Goal: Information Seeking & Learning: Learn about a topic

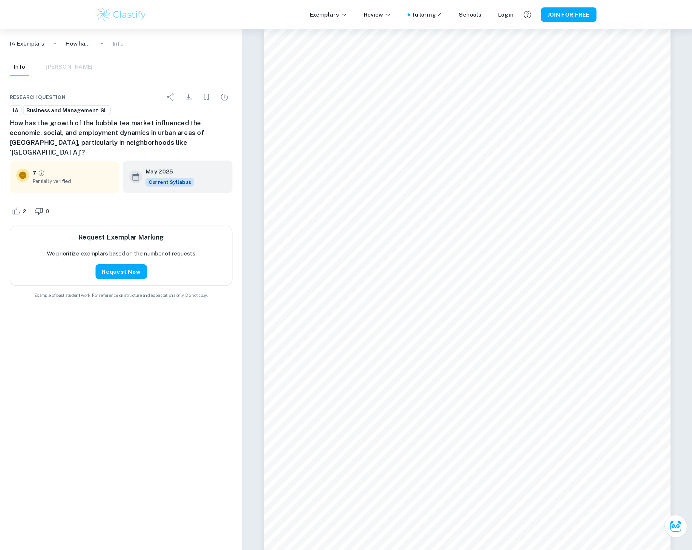
scroll to position [1398, 0]
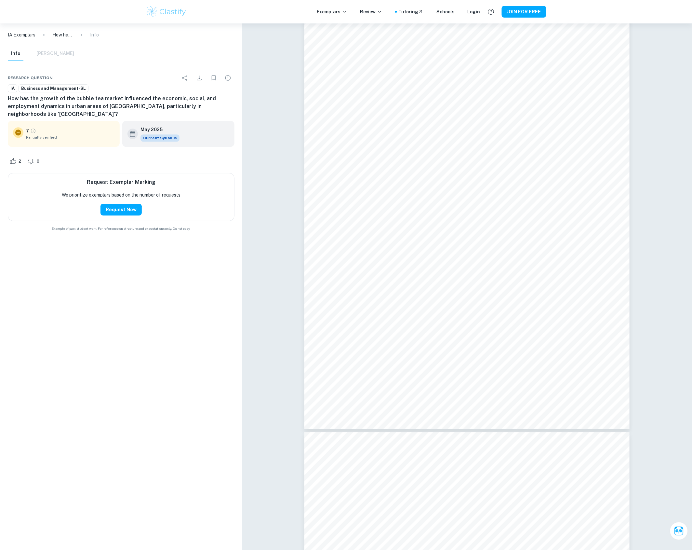
click at [49, 51] on div "Info Mark Scheme" at bounding box center [41, 54] width 66 height 14
click at [197, 75] on icon "Download" at bounding box center [199, 78] width 8 height 8
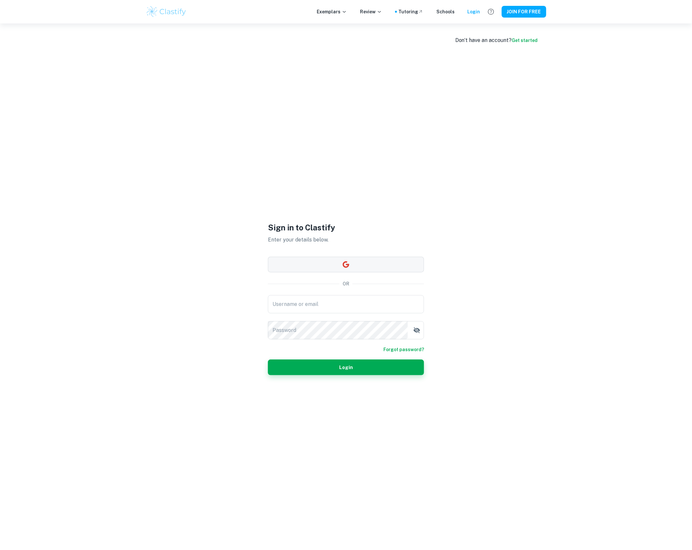
click at [324, 262] on button "button" at bounding box center [346, 265] width 156 height 16
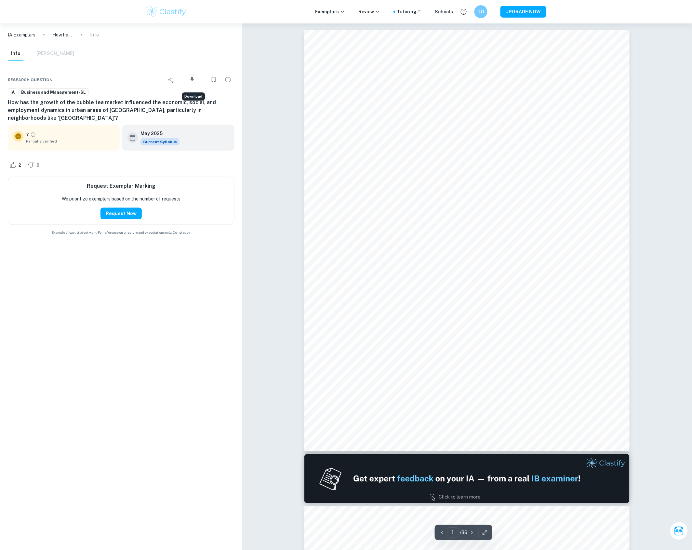
click at [189, 79] on icon "Download" at bounding box center [192, 80] width 8 height 8
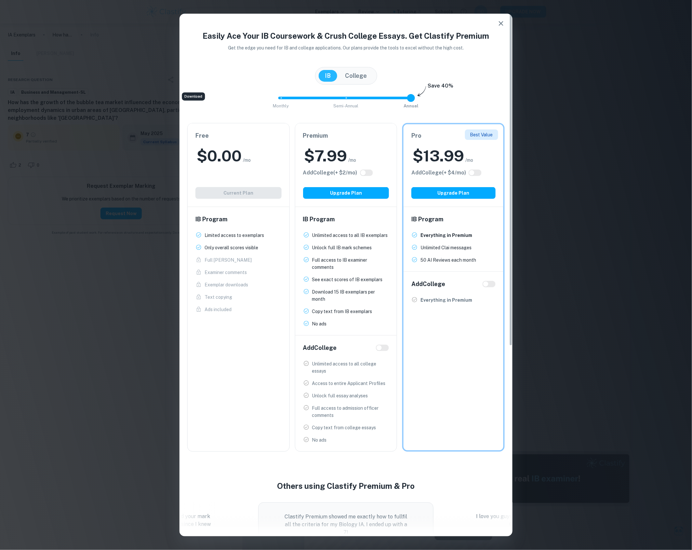
click at [232, 196] on div "Free $ 0.00 /mo Add College (+ $ 2 /mo) Current Plan" at bounding box center [239, 164] width 102 height 83
click at [326, 288] on p "Download 15 IB exemplars per month" at bounding box center [350, 295] width 77 height 14
click at [503, 24] on icon "button" at bounding box center [501, 24] width 8 height 8
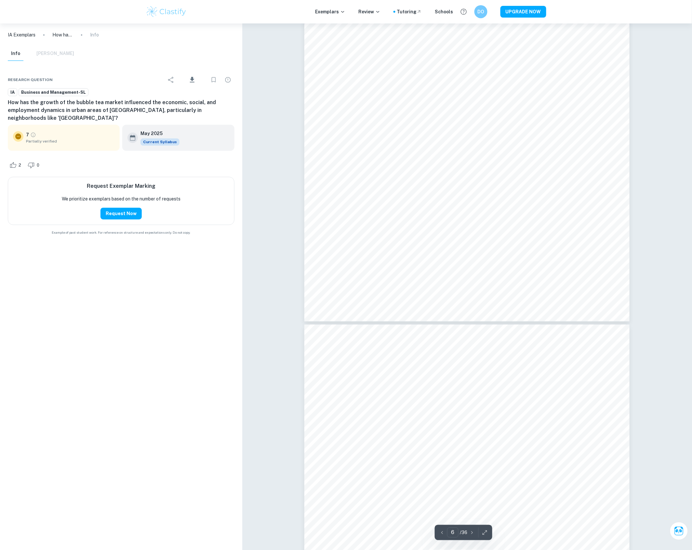
type input "7"
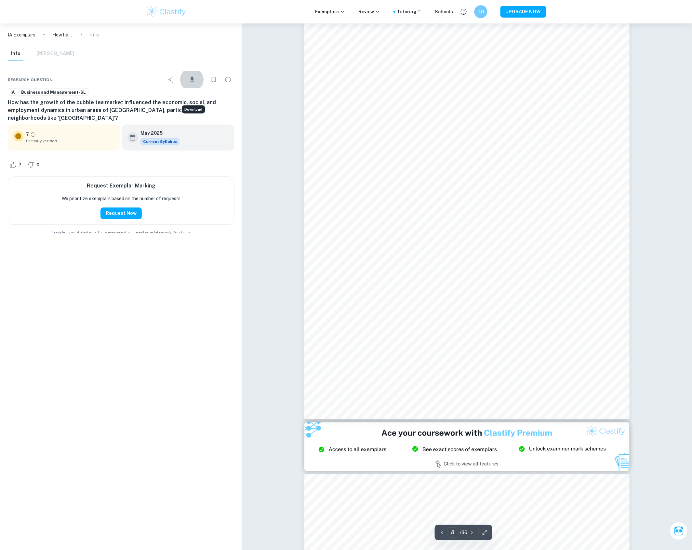
scroll to position [3118, 0]
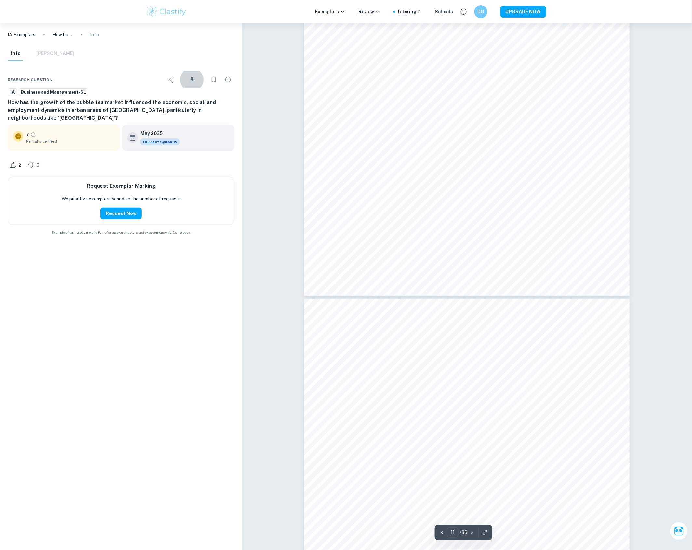
type input "12"
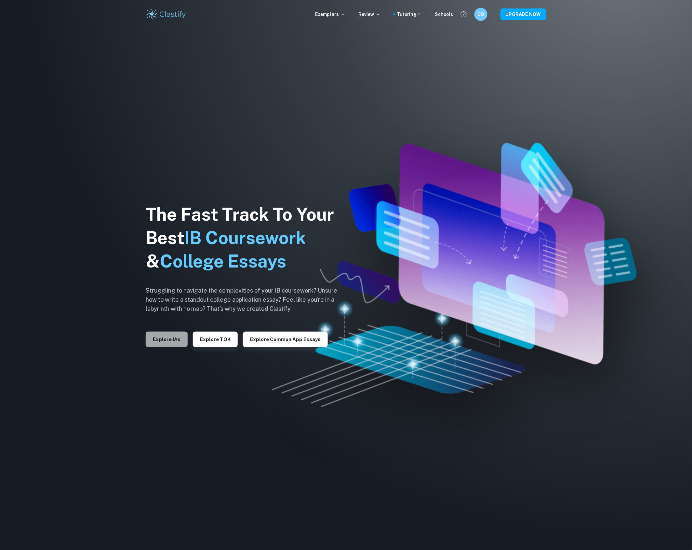
click at [175, 343] on button "Explore IAs" at bounding box center [167, 339] width 42 height 16
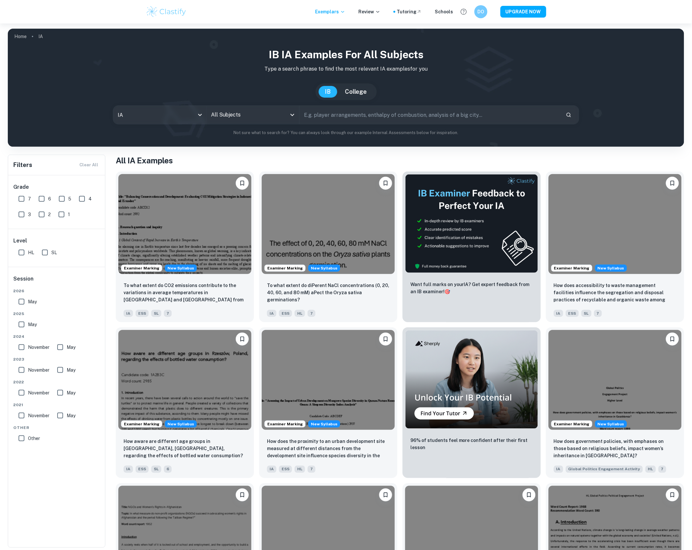
click at [263, 112] on input "All Subjects" at bounding box center [247, 115] width 77 height 12
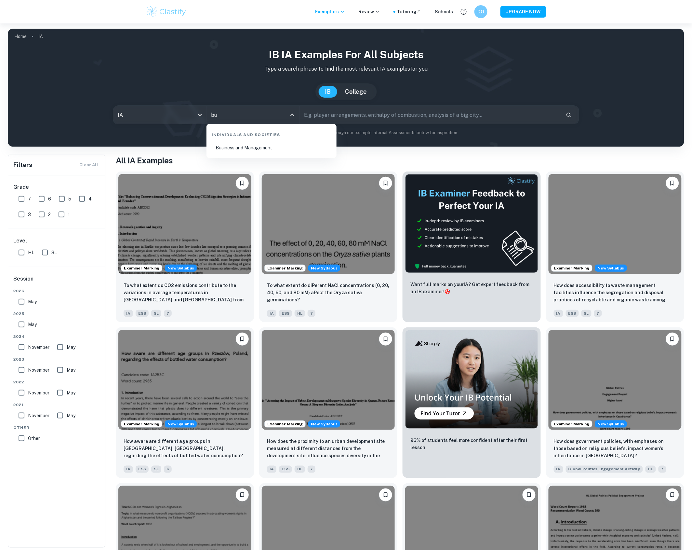
click at [262, 145] on li "Business and Management" at bounding box center [271, 147] width 125 height 15
type input "Business and Management"
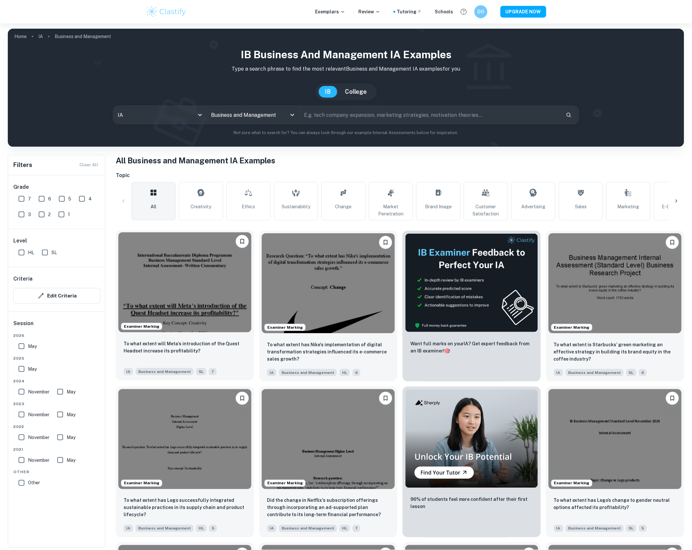
click at [170, 293] on img at bounding box center [184, 282] width 133 height 100
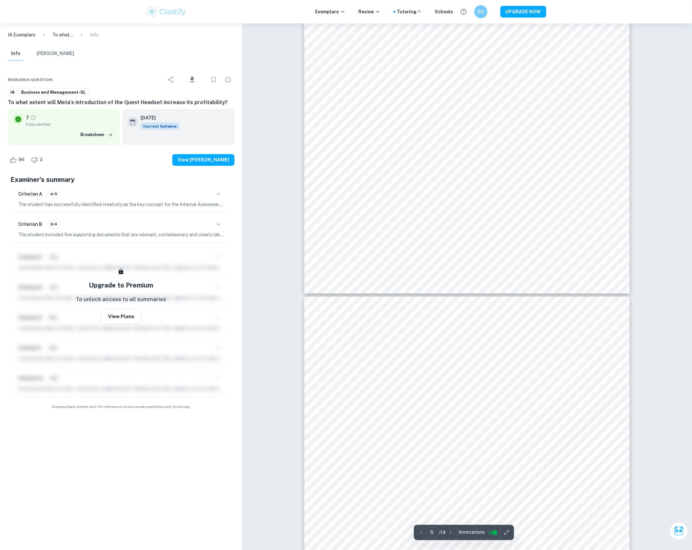
scroll to position [1911, 0]
type input "13"
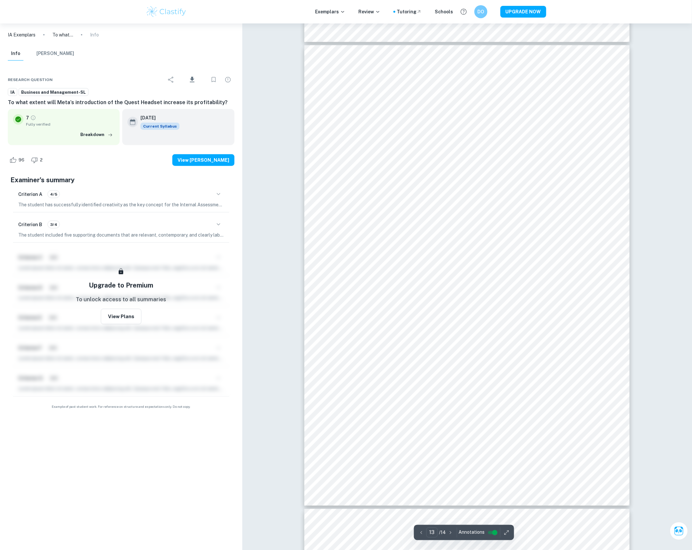
scroll to position [5691, 0]
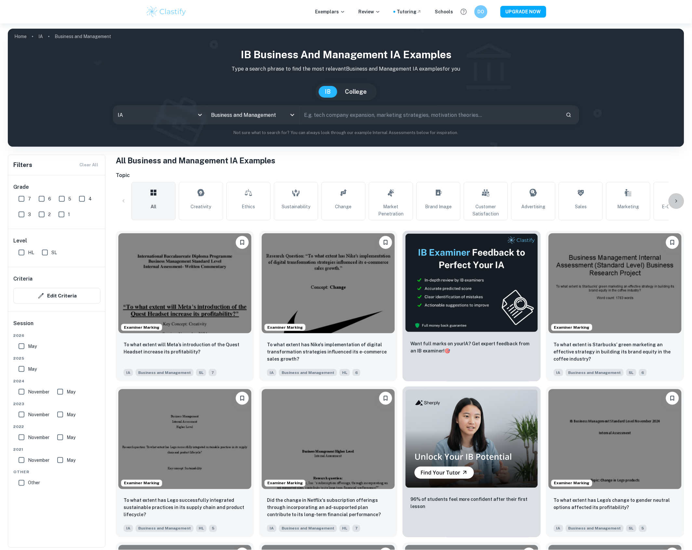
click at [676, 200] on icon at bounding box center [676, 201] width 7 height 7
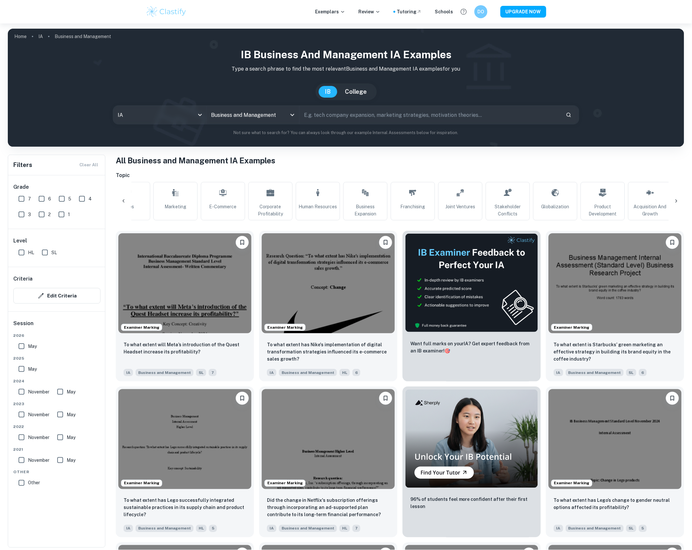
scroll to position [0, 519]
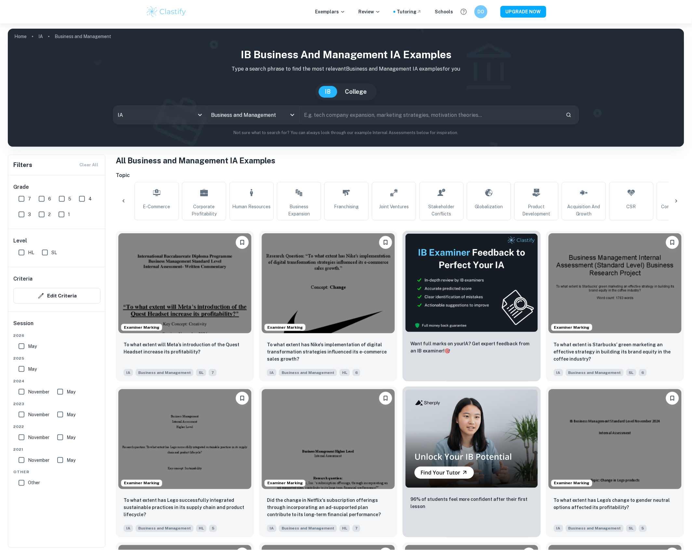
click at [674, 204] on icon at bounding box center [676, 201] width 7 height 7
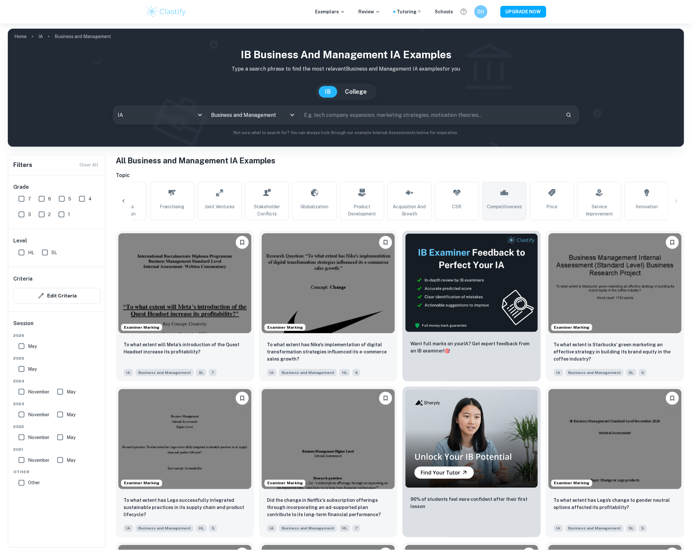
click at [507, 199] on icon at bounding box center [505, 193] width 8 height 16
type input "Competitiveness"
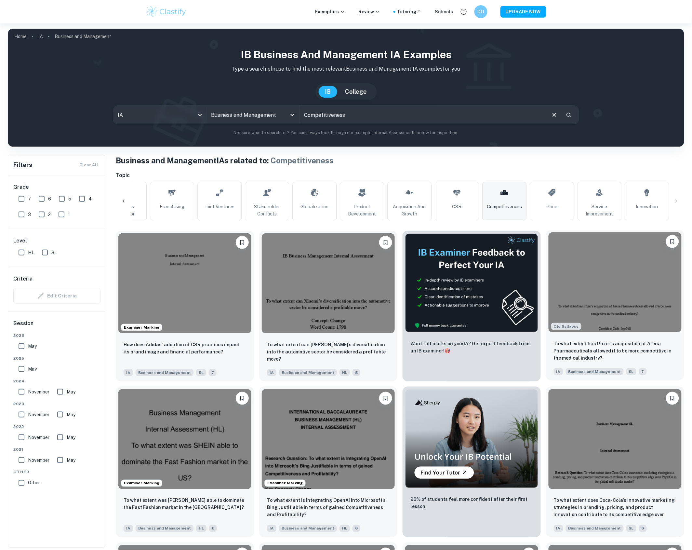
click at [608, 295] on img at bounding box center [615, 282] width 133 height 100
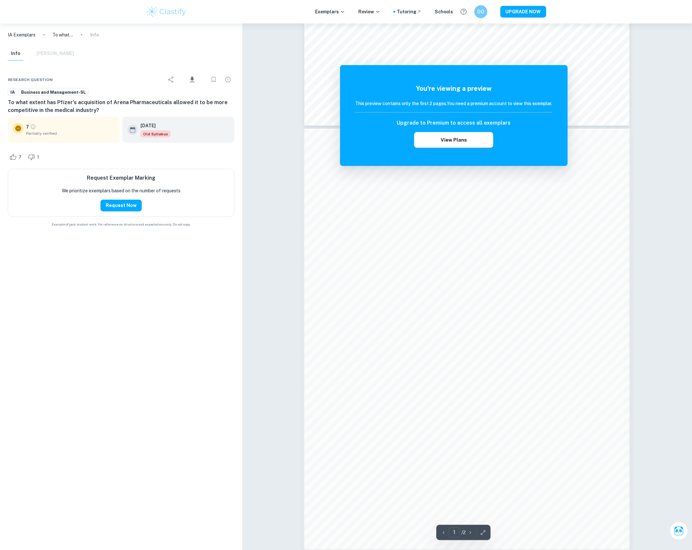
scroll to position [370, 0]
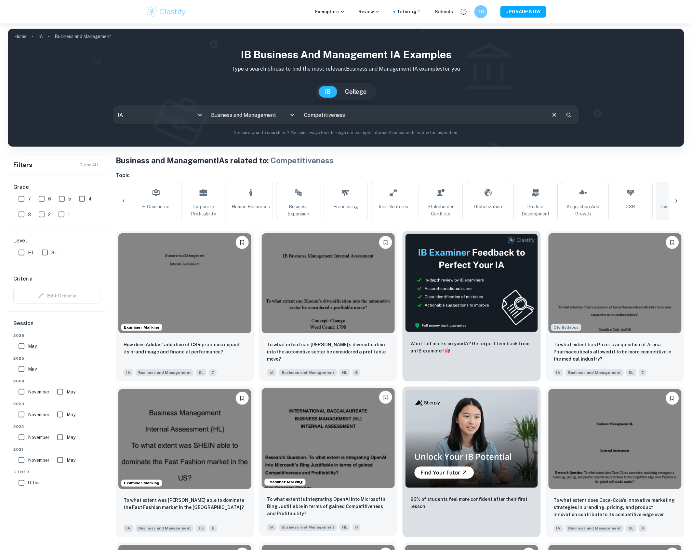
scroll to position [163, 0]
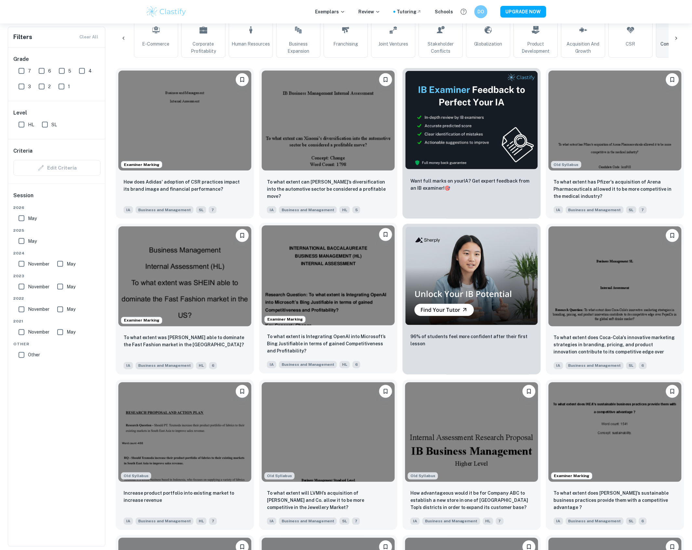
click at [288, 269] on img at bounding box center [328, 275] width 133 height 100
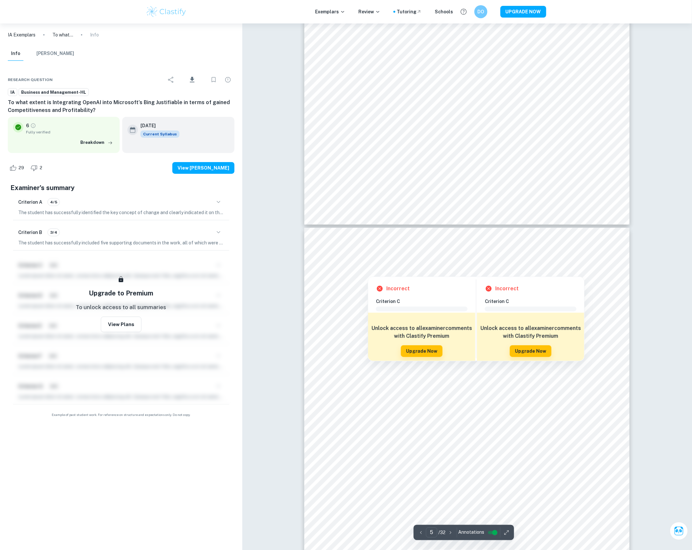
scroll to position [1830, 0]
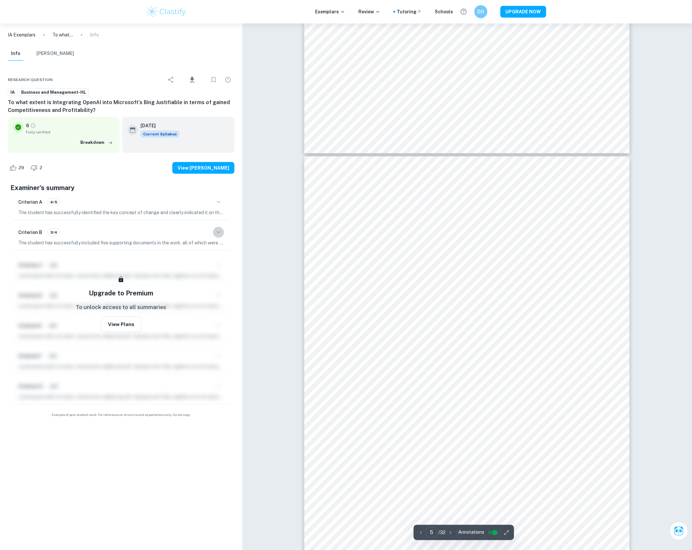
click at [221, 233] on icon "button" at bounding box center [219, 232] width 8 height 8
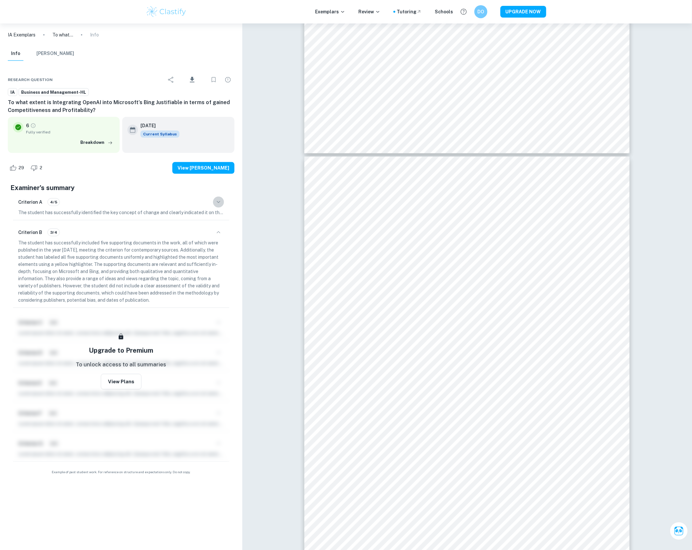
click at [218, 206] on icon "button" at bounding box center [219, 202] width 8 height 8
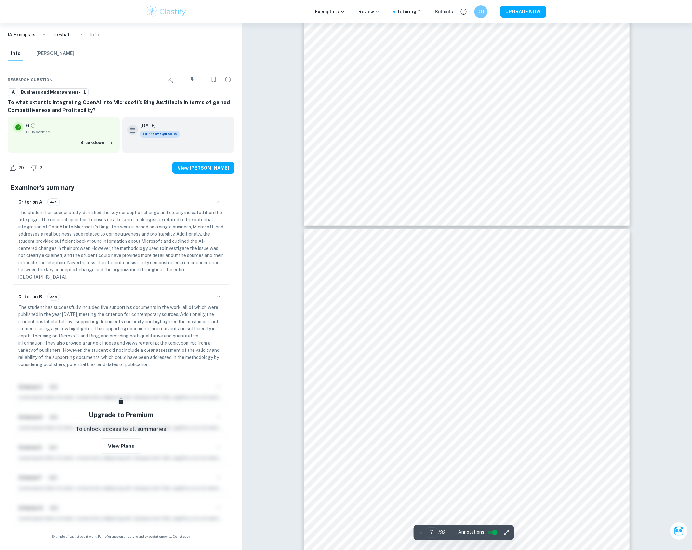
scroll to position [2928, 0]
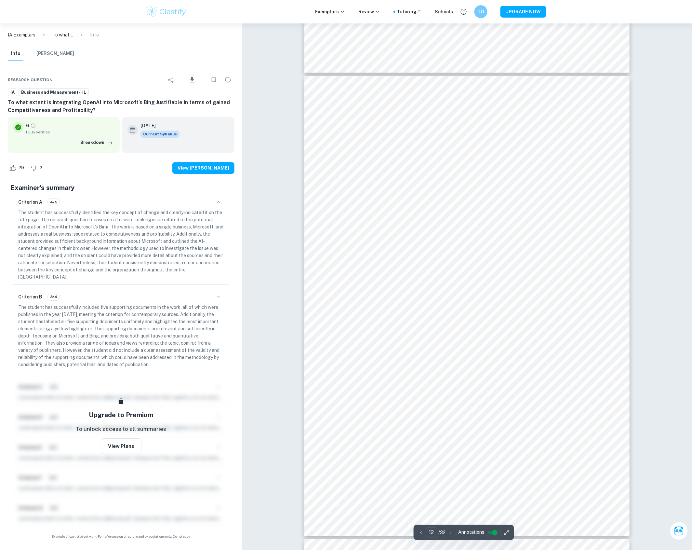
type input "13"
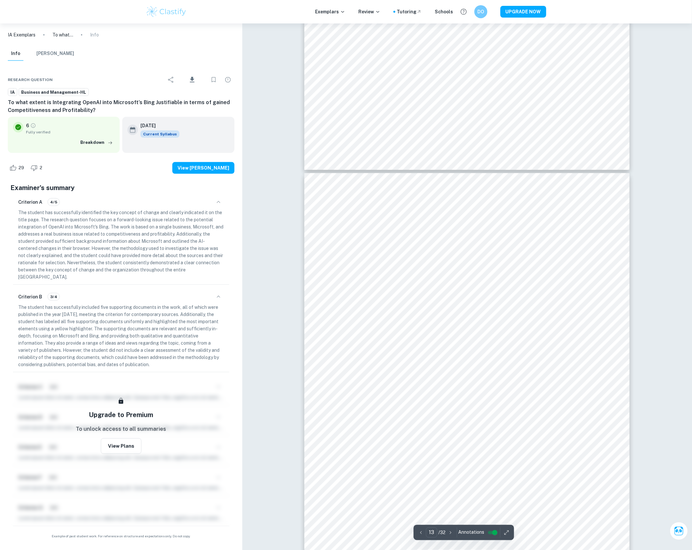
scroll to position [5814, 0]
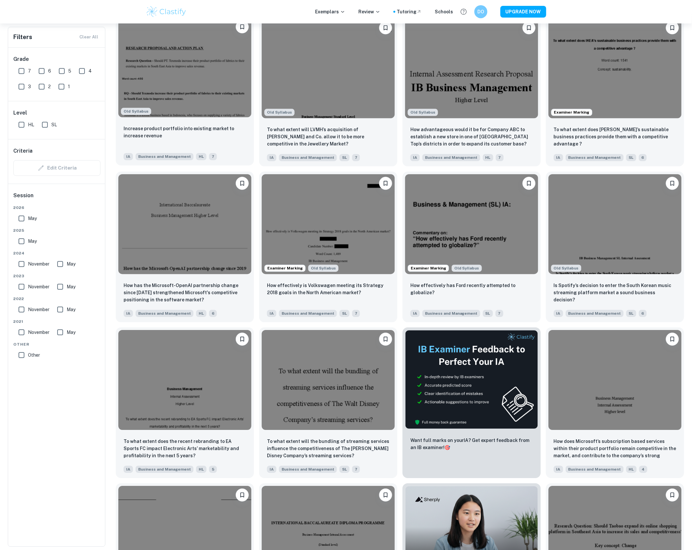
scroll to position [528, 0]
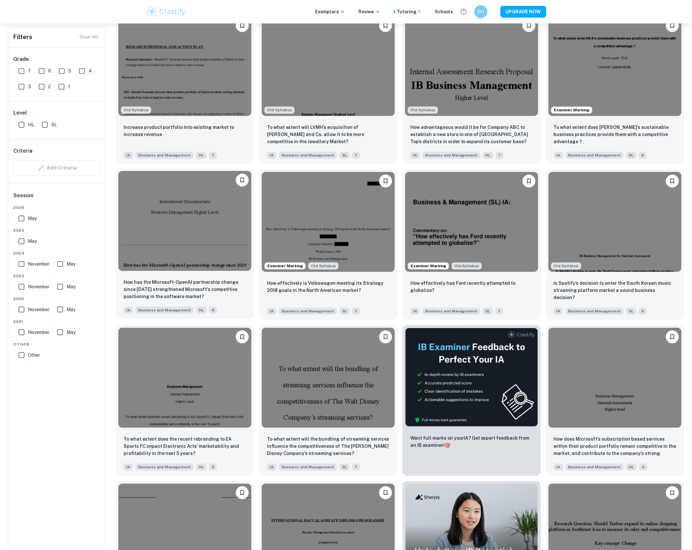
click at [210, 266] on img at bounding box center [184, 221] width 133 height 100
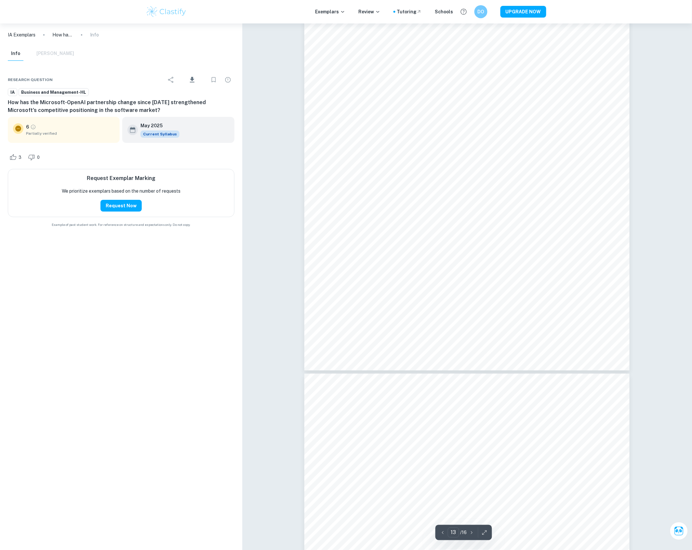
type input "14"
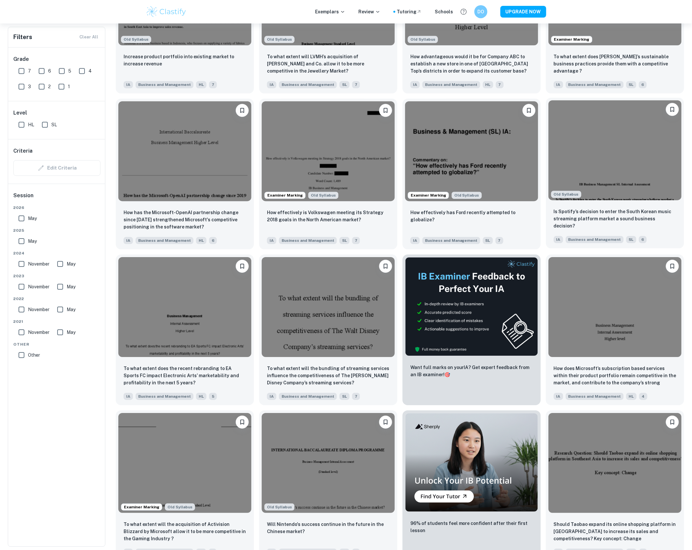
scroll to position [732, 0]
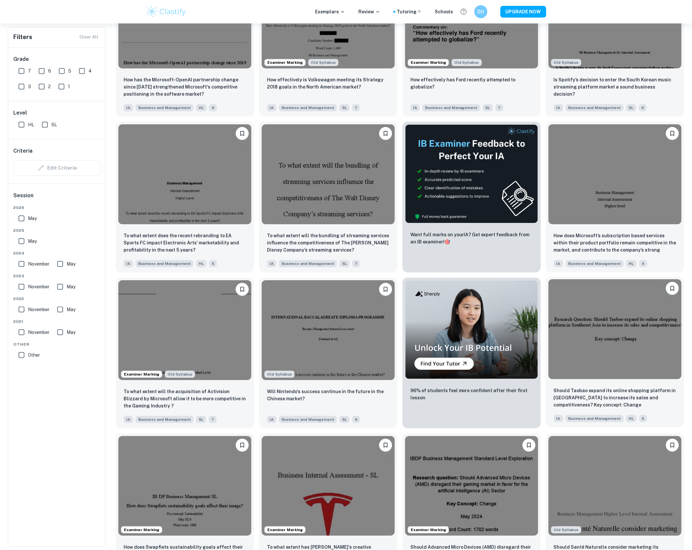
click at [569, 336] on img at bounding box center [615, 329] width 133 height 100
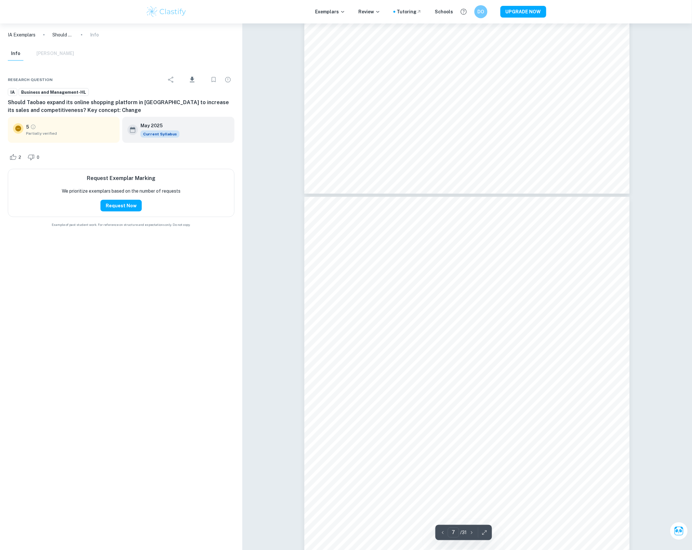
type input "8"
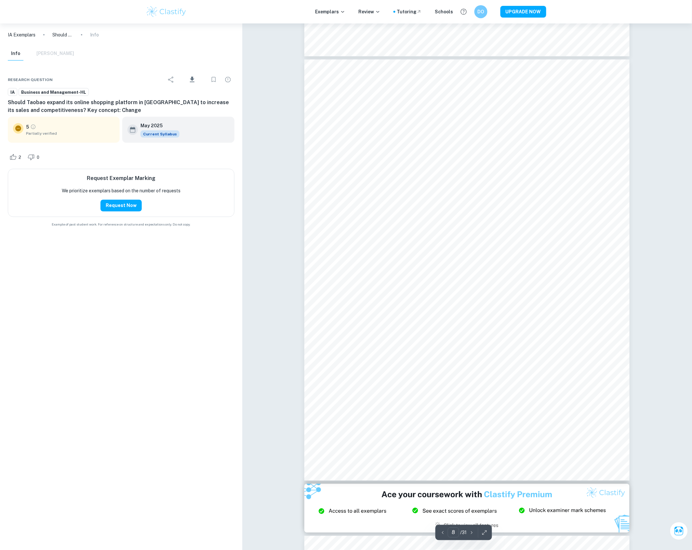
scroll to position [3049, 0]
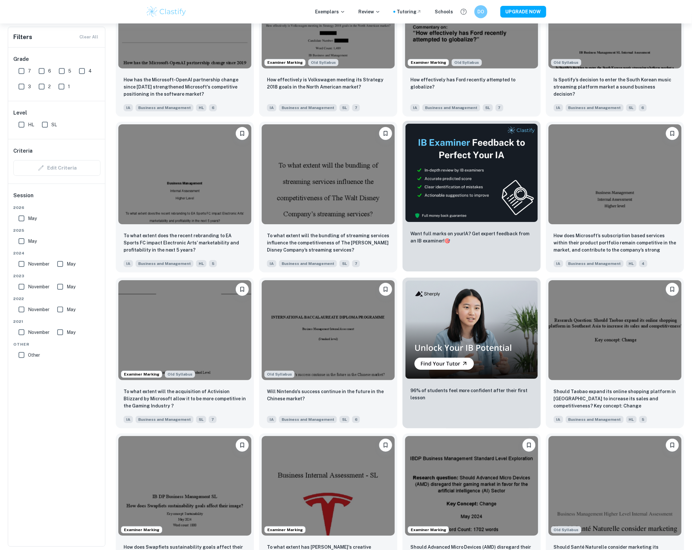
scroll to position [0, 520]
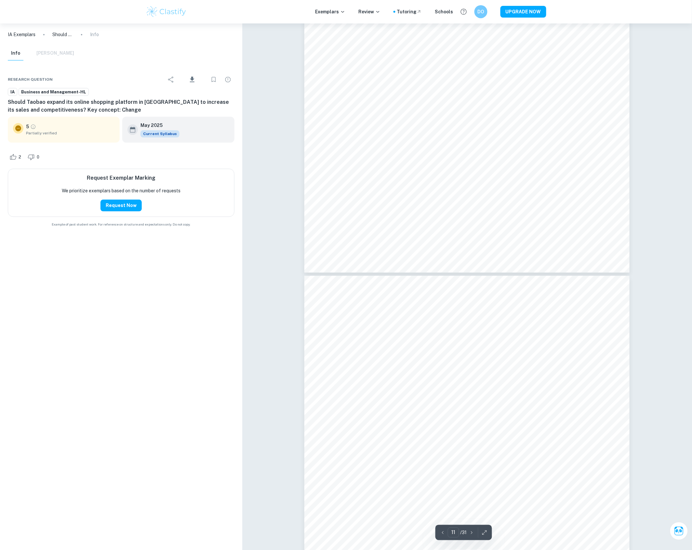
scroll to position [4292, 0]
type input "7"
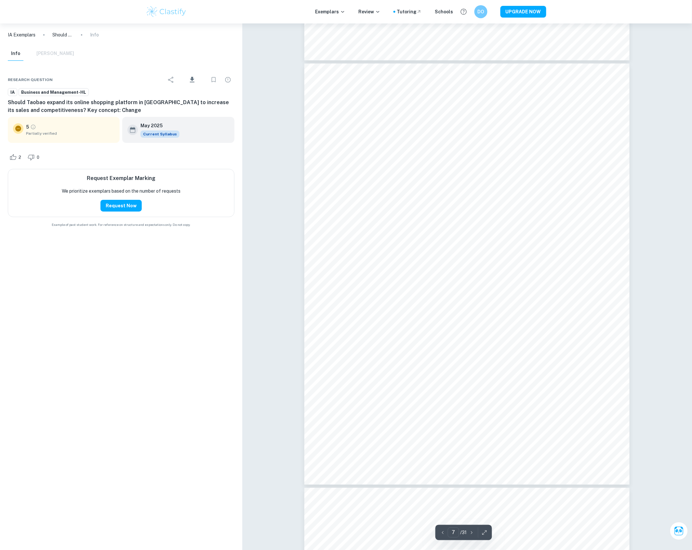
scroll to position [2544, 0]
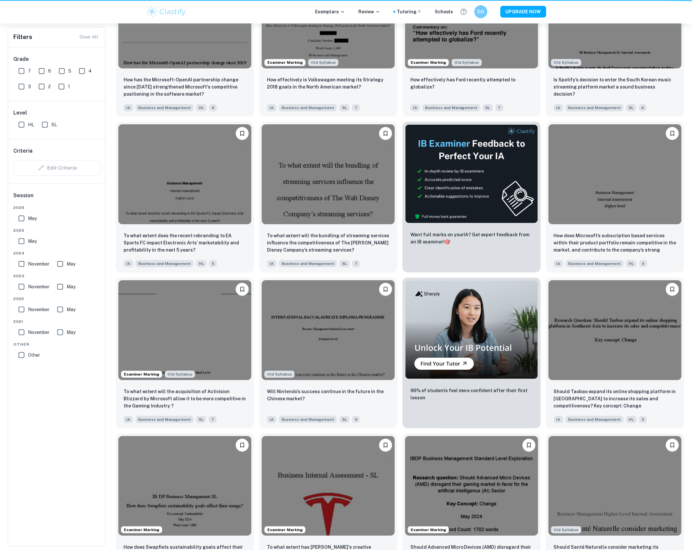
scroll to position [0, 520]
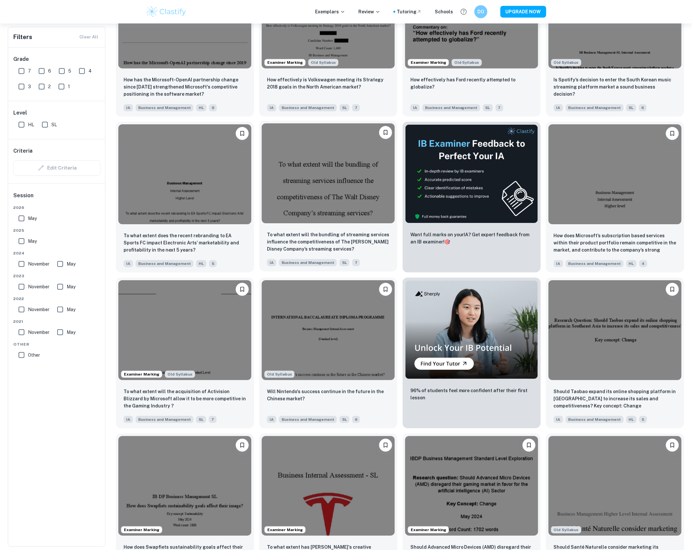
click at [363, 220] on img at bounding box center [328, 173] width 133 height 100
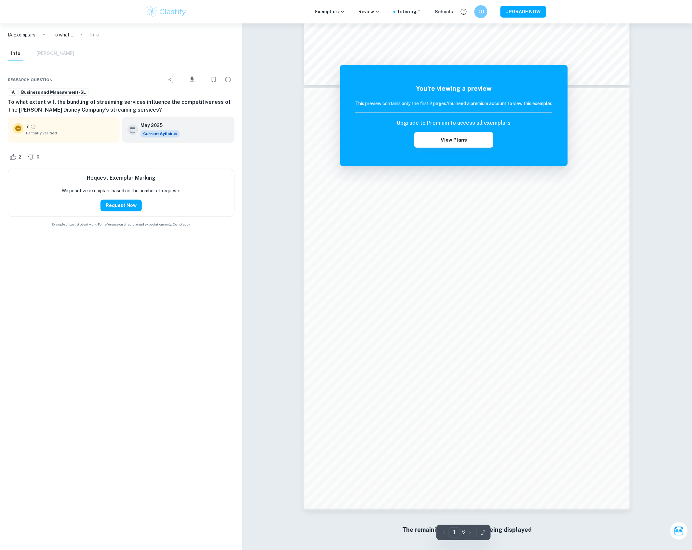
scroll to position [370, 0]
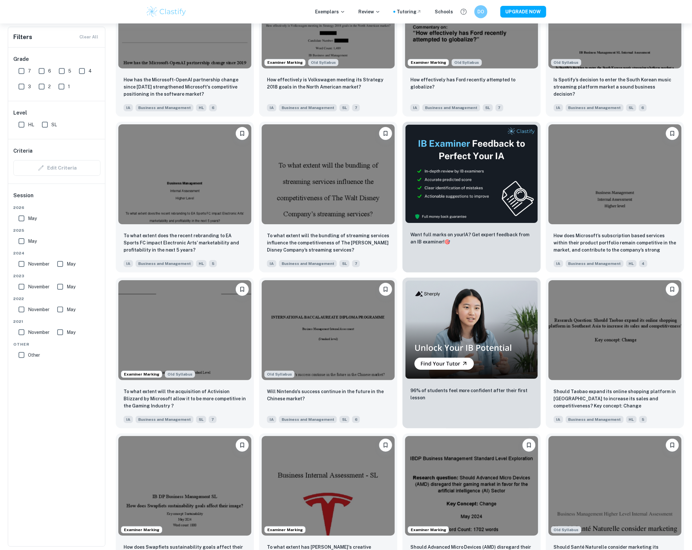
scroll to position [0, 520]
click at [188, 200] on img at bounding box center [184, 173] width 133 height 100
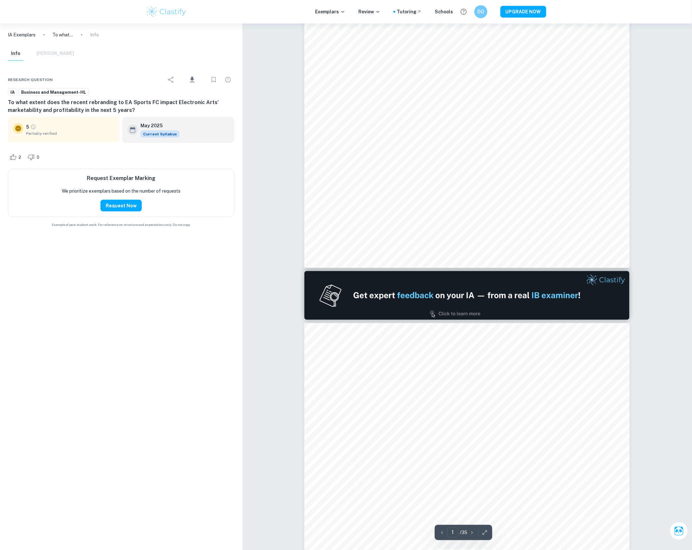
type input "2"
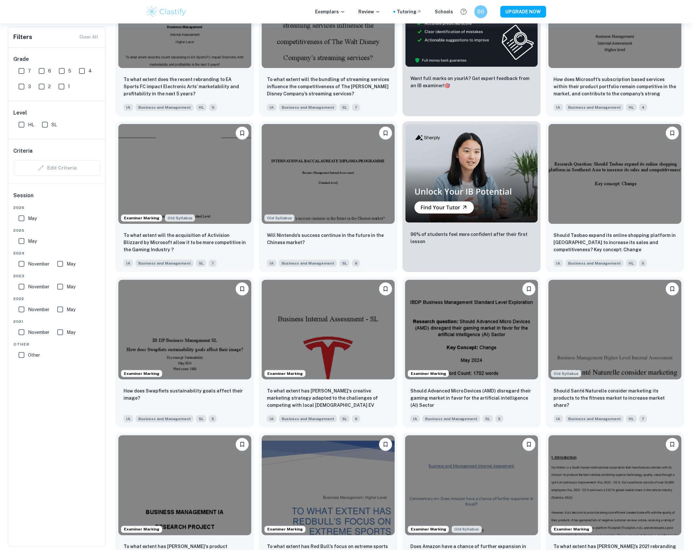
scroll to position [894, 0]
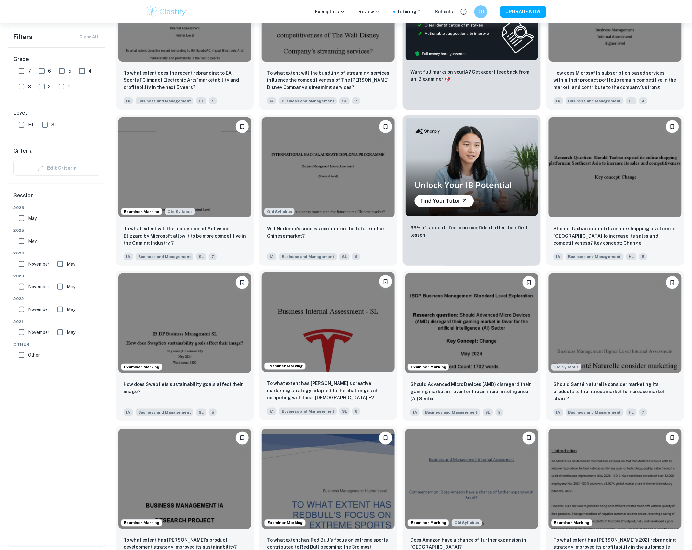
click at [338, 329] on img at bounding box center [328, 322] width 133 height 100
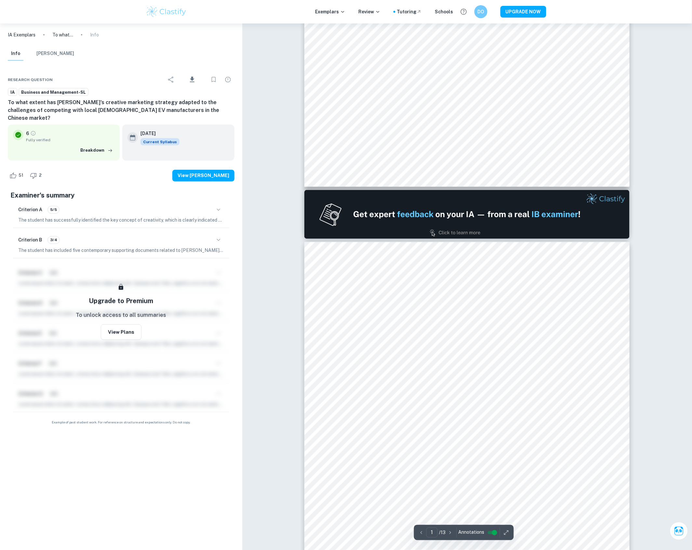
type input "2"
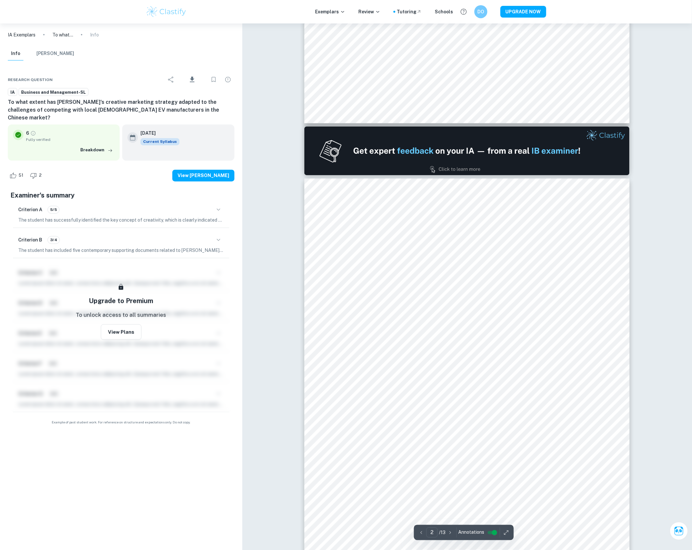
scroll to position [447, 0]
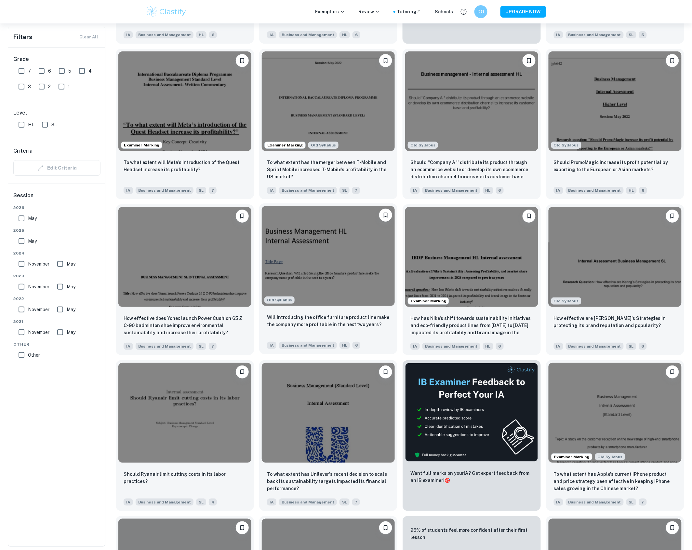
scroll to position [1748, 0]
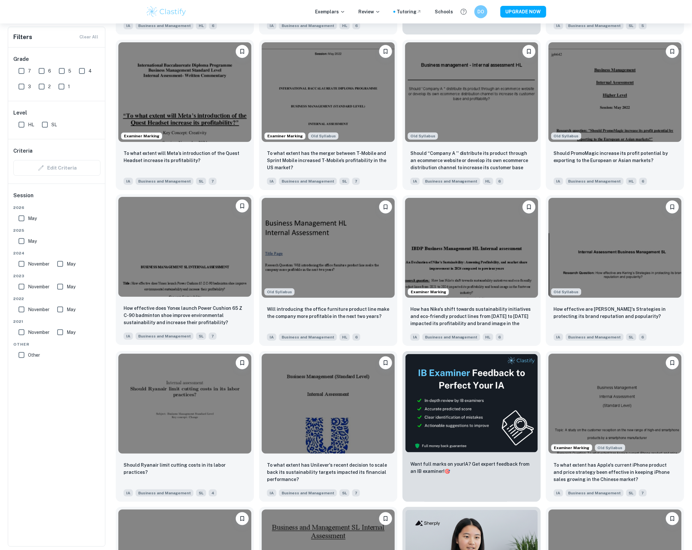
click at [170, 271] on img at bounding box center [184, 247] width 133 height 100
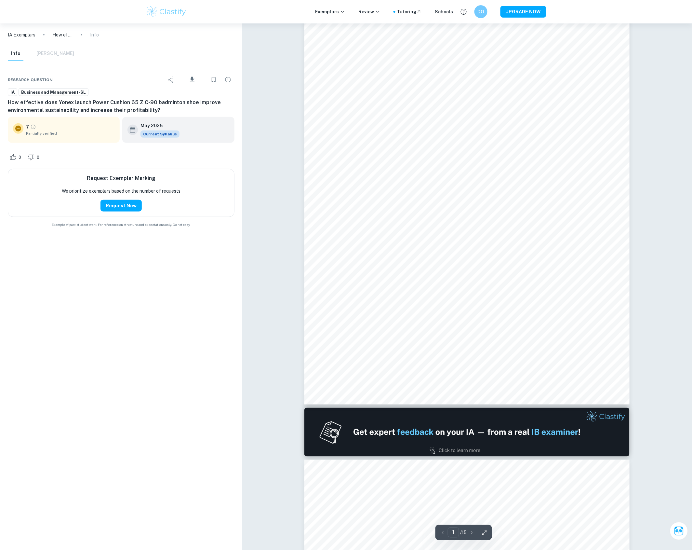
scroll to position [81, 0]
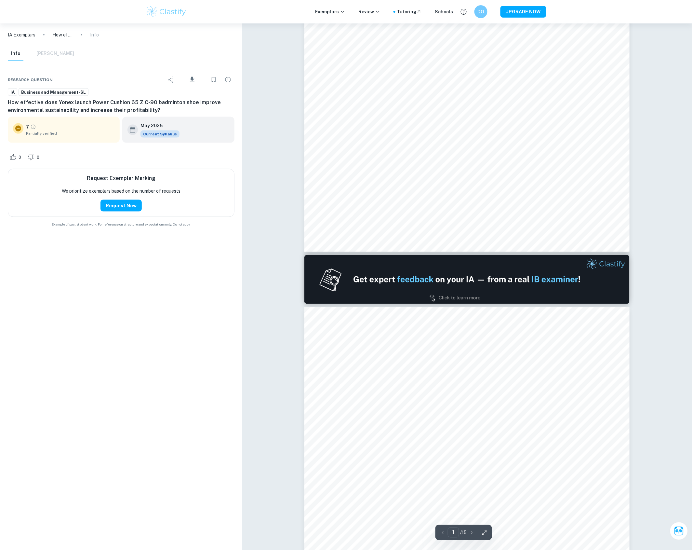
type input "2"
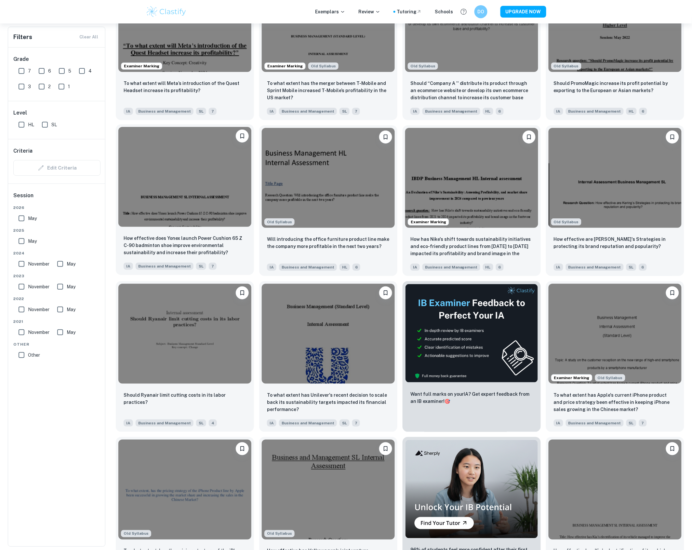
scroll to position [1992, 0]
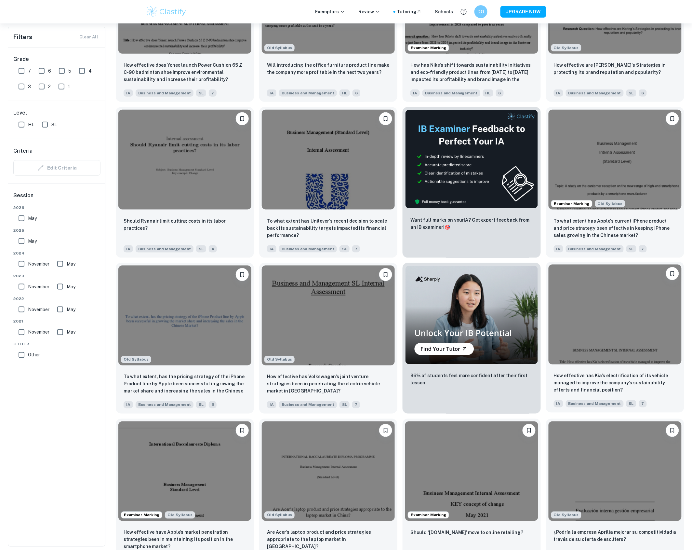
click at [583, 330] on img at bounding box center [615, 314] width 133 height 100
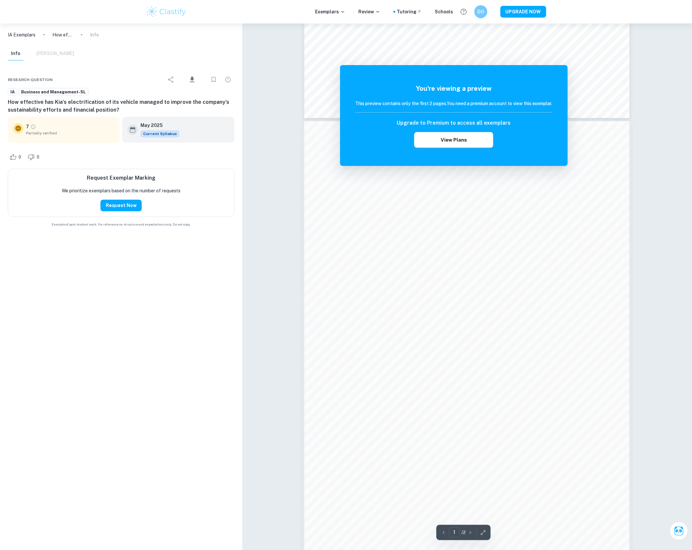
scroll to position [366, 0]
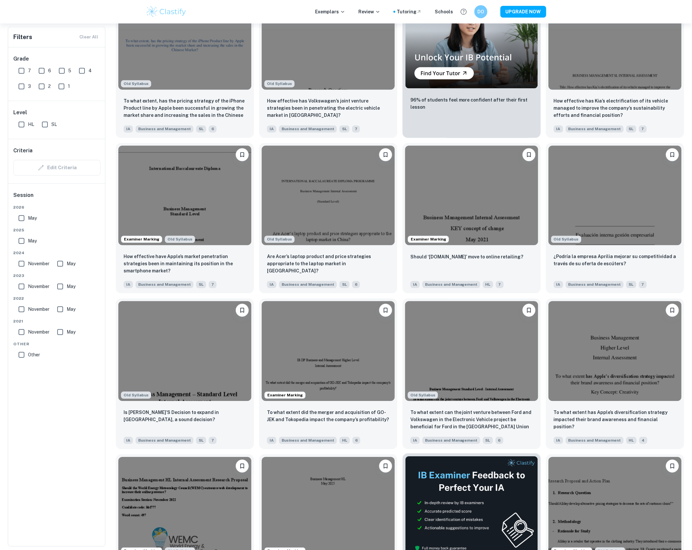
scroll to position [2398, 0]
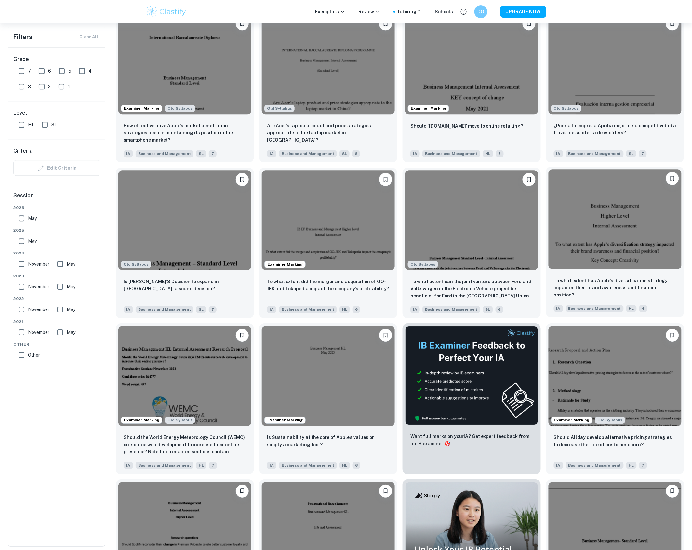
click at [641, 225] on img at bounding box center [615, 219] width 133 height 100
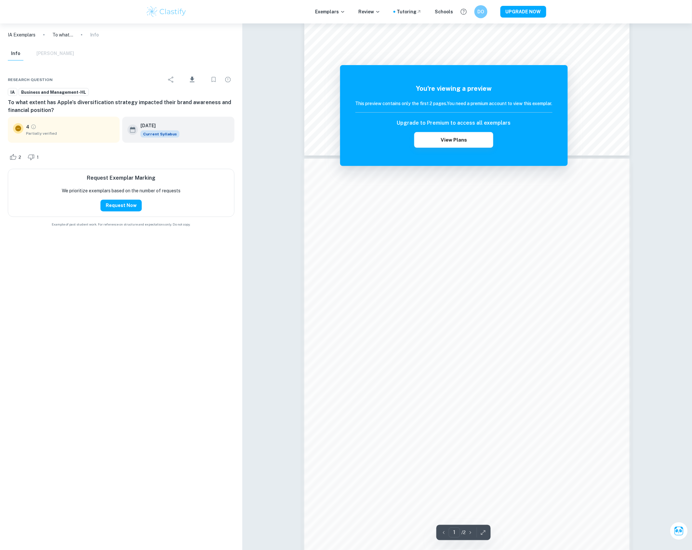
scroll to position [288, 0]
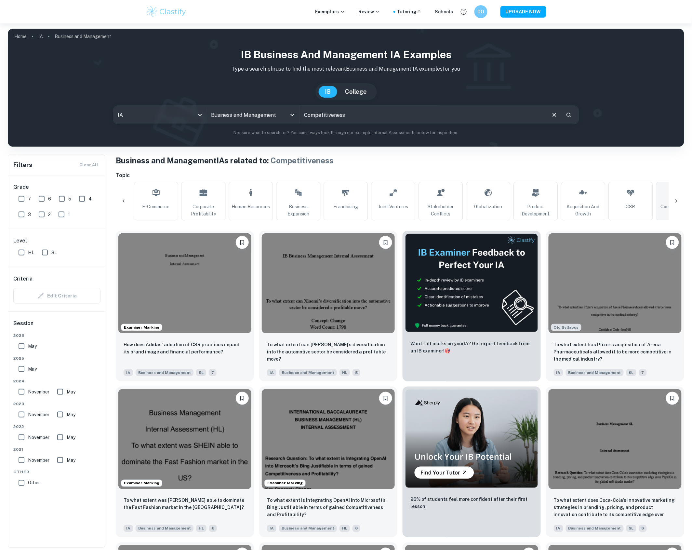
drag, startPoint x: 353, startPoint y: 106, endPoint x: 362, endPoint y: 111, distance: 10.0
click at [353, 106] on input "Competitiveness" at bounding box center [423, 115] width 246 height 18
drag, startPoint x: 361, startPoint y: 112, endPoint x: 279, endPoint y: 111, distance: 82.6
click at [279, 111] on div "IA ia All Subjects Business and Management All Subjects Competitiveness ​" at bounding box center [346, 114] width 466 height 19
type input "generic strategies"
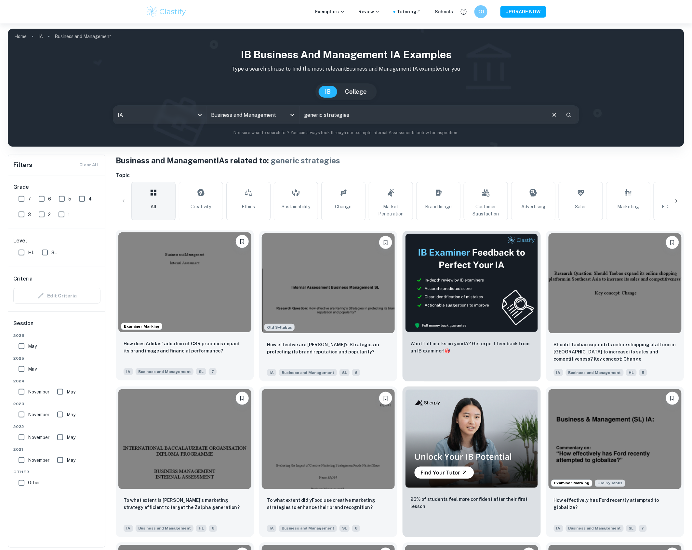
click at [213, 270] on img at bounding box center [184, 282] width 133 height 100
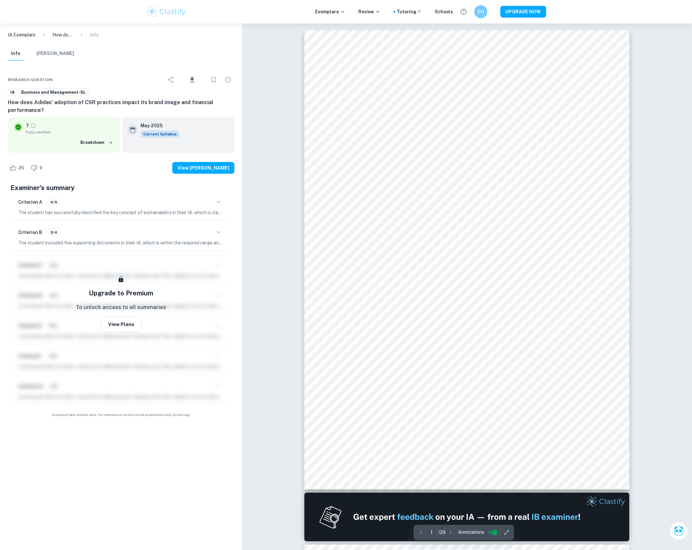
scroll to position [407, 0]
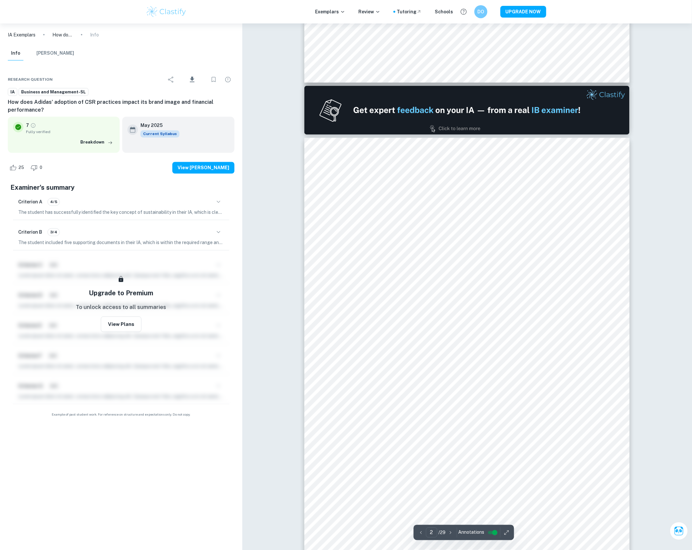
type input "2"
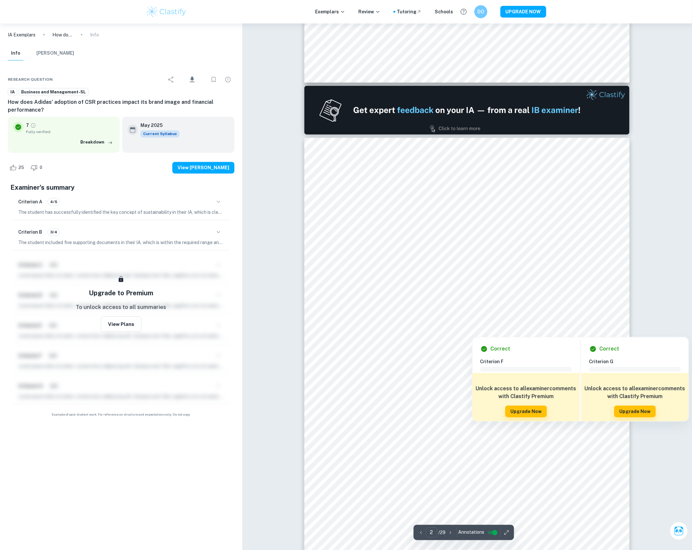
click at [386, 318] on div at bounding box center [472, 314] width 237 height 27
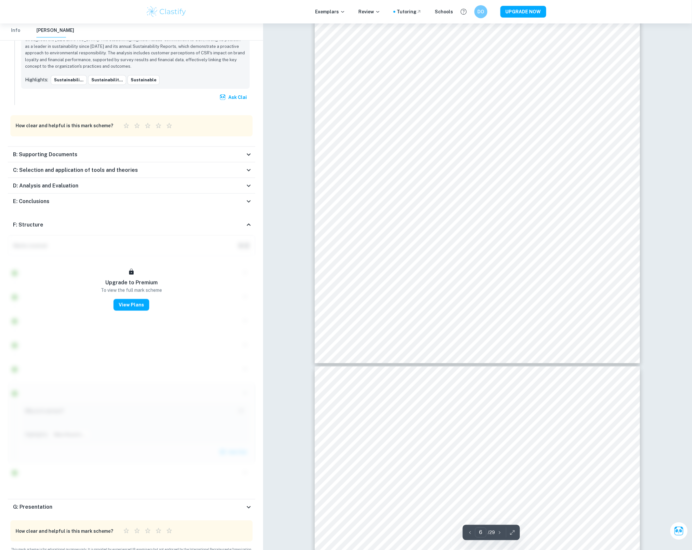
scroll to position [2605, 0]
type input "7"
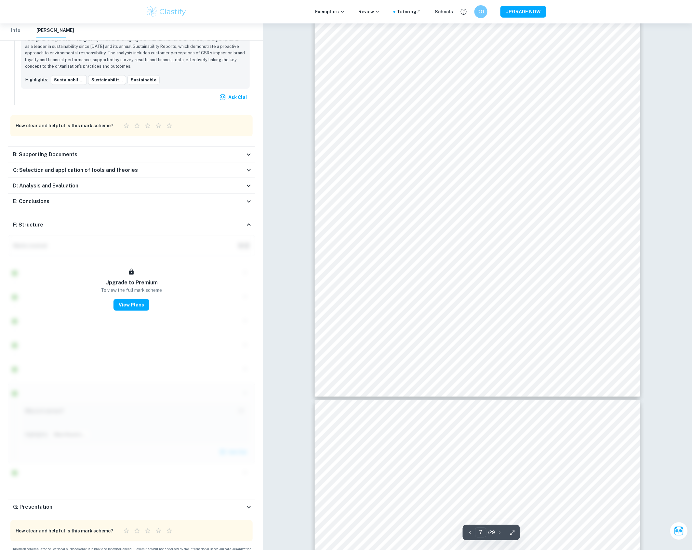
scroll to position [3012, 0]
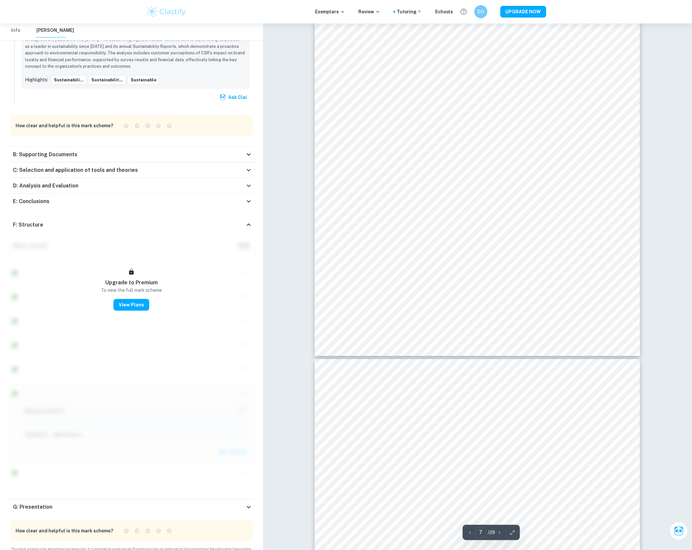
click at [513, 534] on icon "button" at bounding box center [512, 532] width 7 height 7
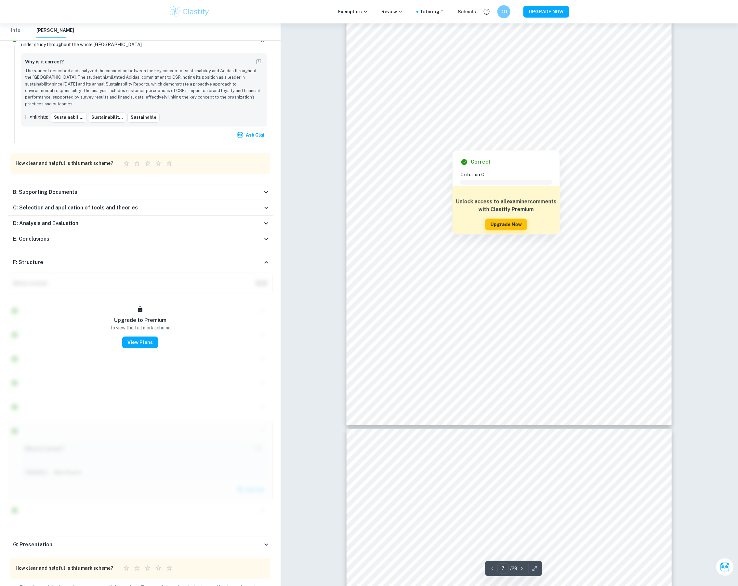
scroll to position [2966, 0]
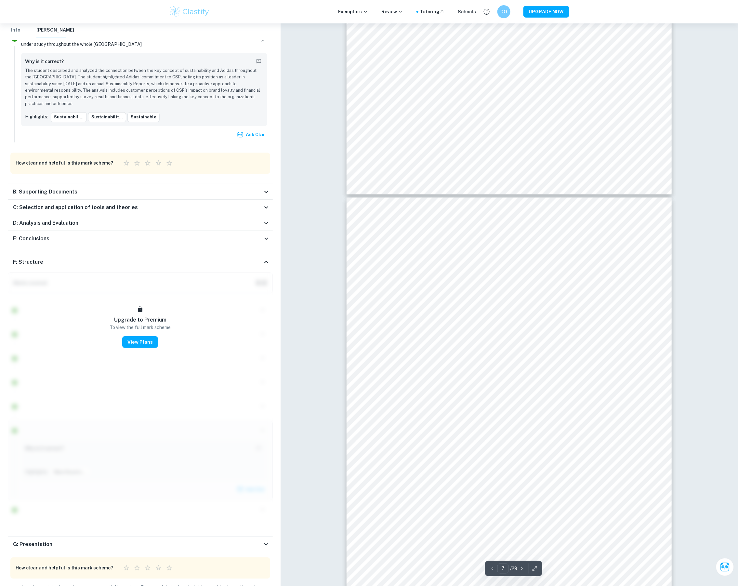
scroll to position [2841, 0]
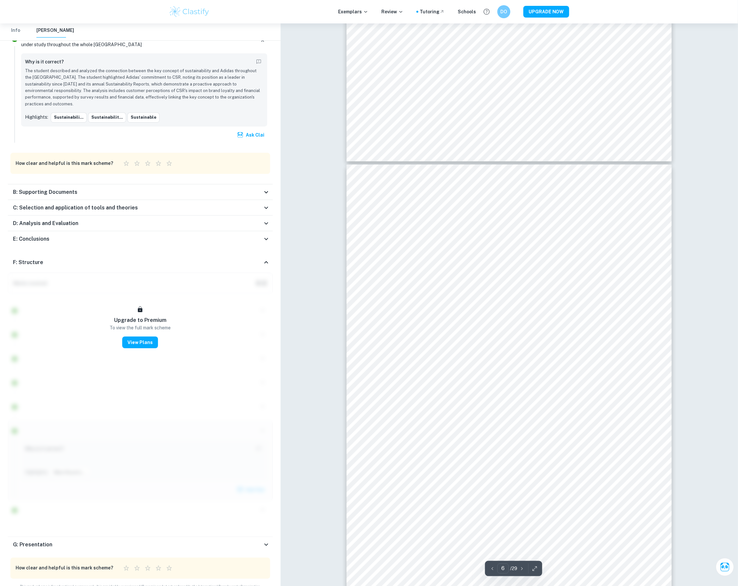
scroll to position [2455, 0]
type input "7"
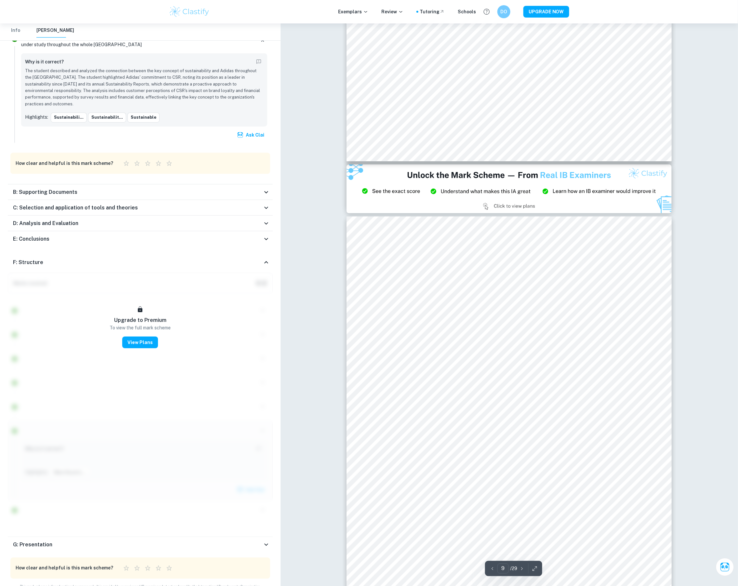
scroll to position [3886, 0]
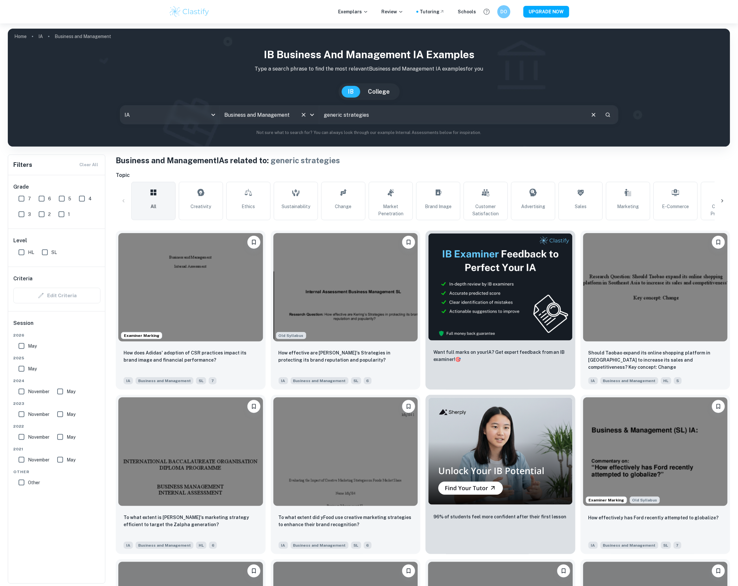
drag, startPoint x: 382, startPoint y: 113, endPoint x: 300, endPoint y: 106, distance: 82.6
click at [300, 106] on div "IA ia All Subjects Business and Management All Subjects generic strategies ​" at bounding box center [369, 114] width 499 height 19
click at [678, 309] on img at bounding box center [655, 286] width 145 height 108
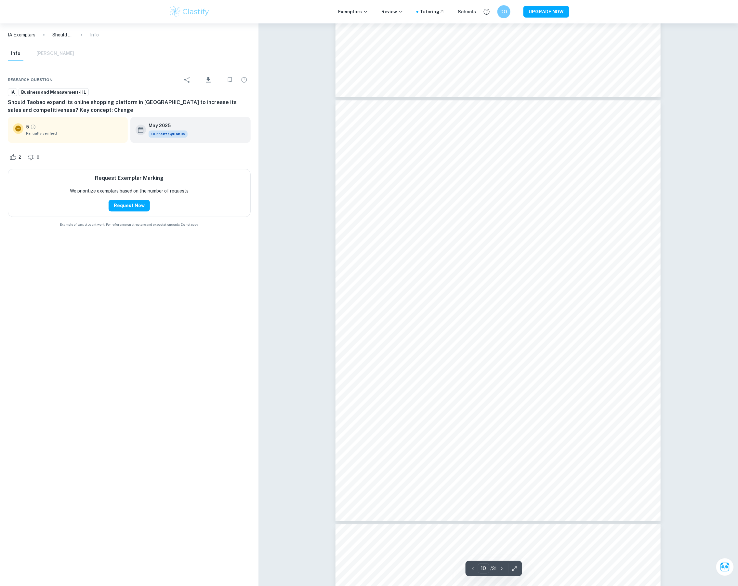
scroll to position [3859, 0]
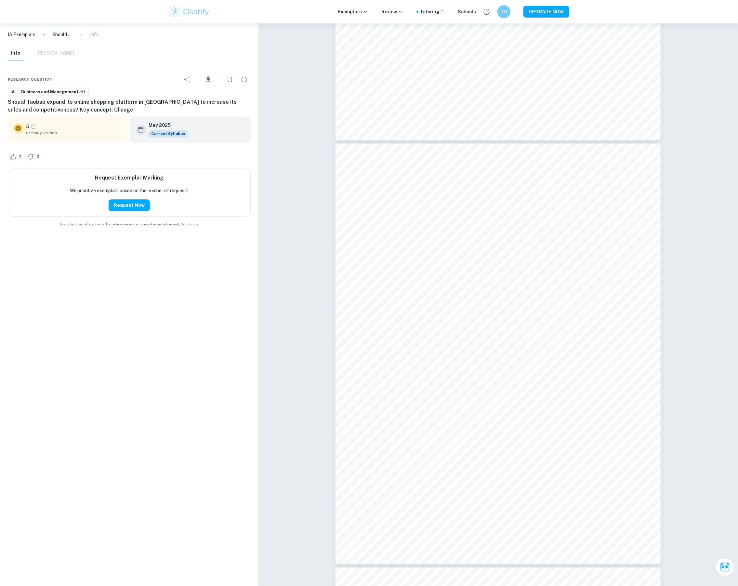
click at [3, 284] on div "IA Exemplars Should Taobao expand its online shopping platform in [GEOGRAPHIC_D…" at bounding box center [129, 304] width 259 height 563
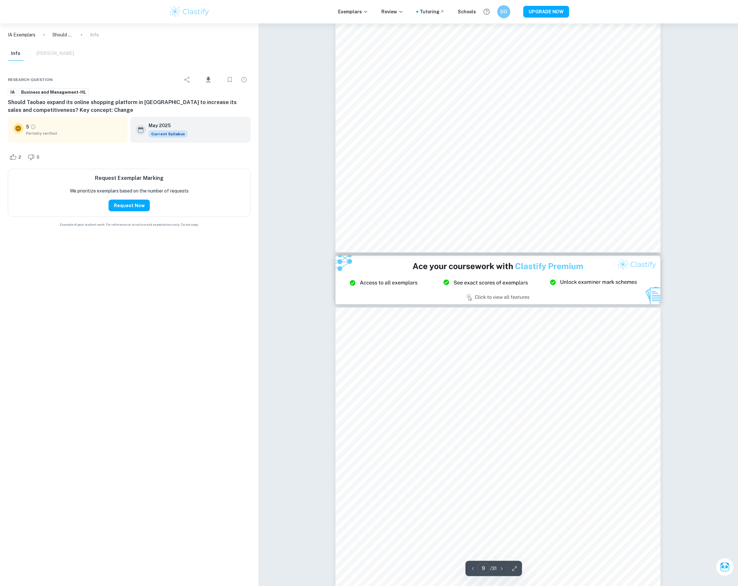
scroll to position [3426, 0]
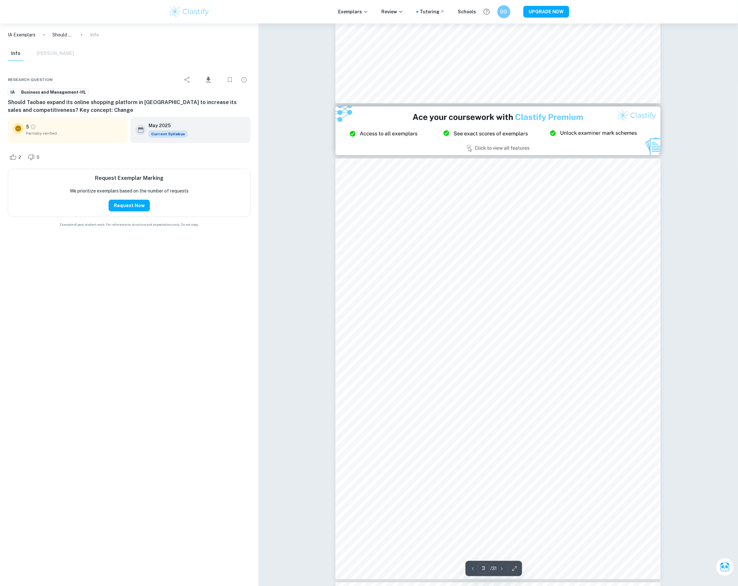
type input "2"
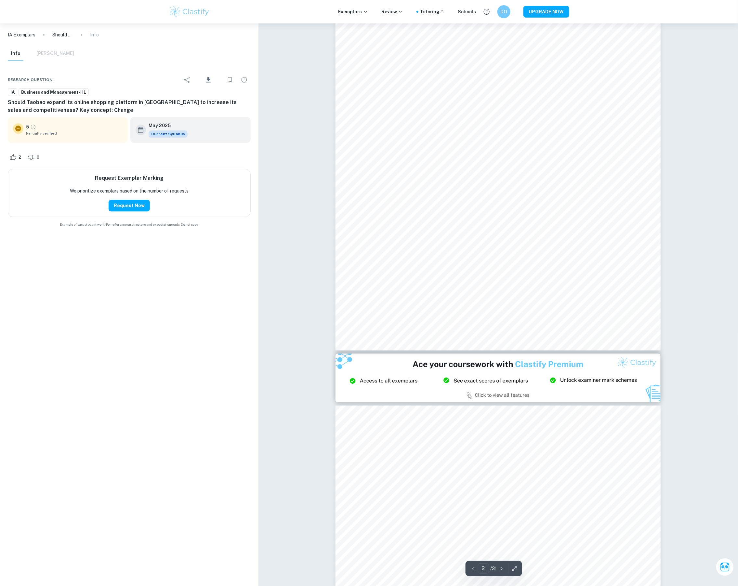
scroll to position [564, 0]
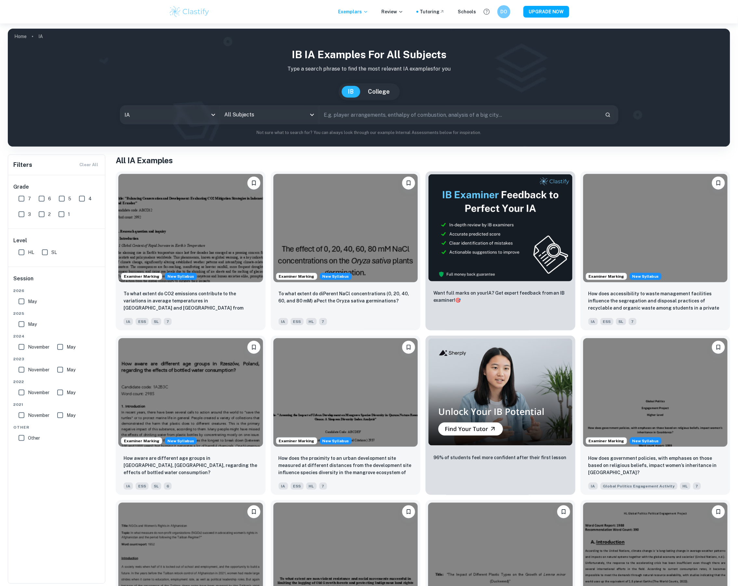
click at [266, 107] on div "All Subjects" at bounding box center [269, 115] width 99 height 18
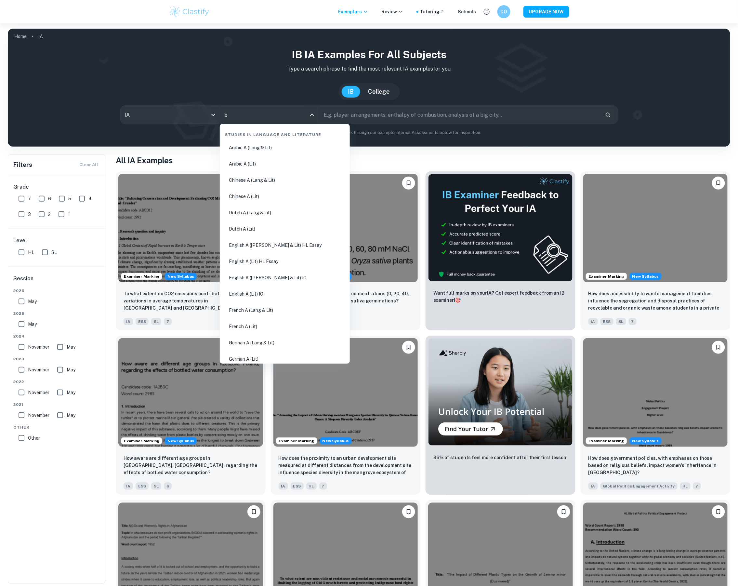
type input "bu"
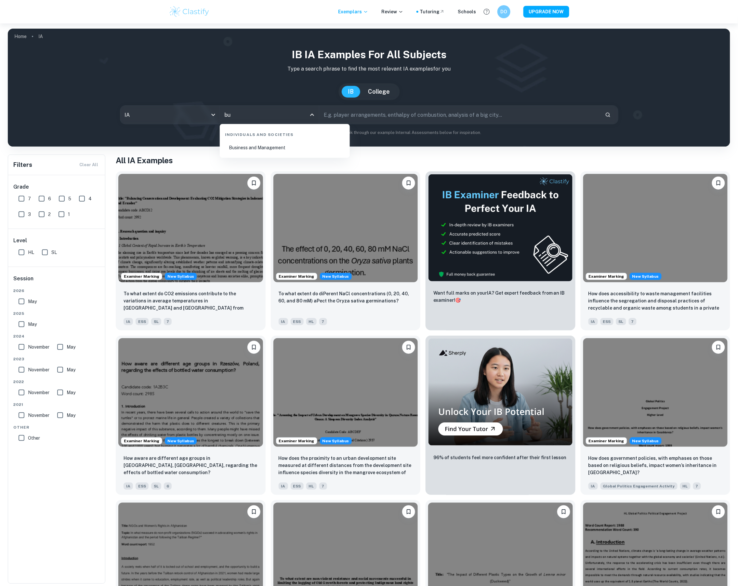
click at [301, 143] on li "Business and Management" at bounding box center [284, 147] width 125 height 15
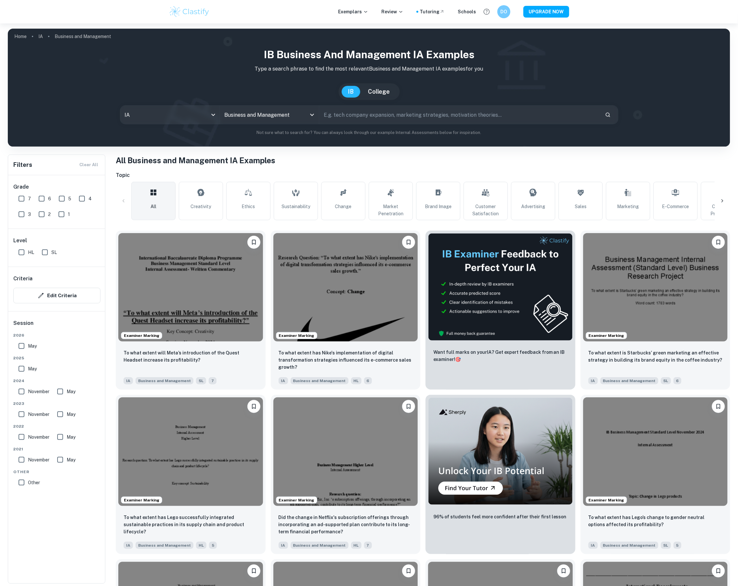
click at [373, 116] on input "text" at bounding box center [459, 115] width 281 height 18
type input "[GEOGRAPHIC_DATA]"
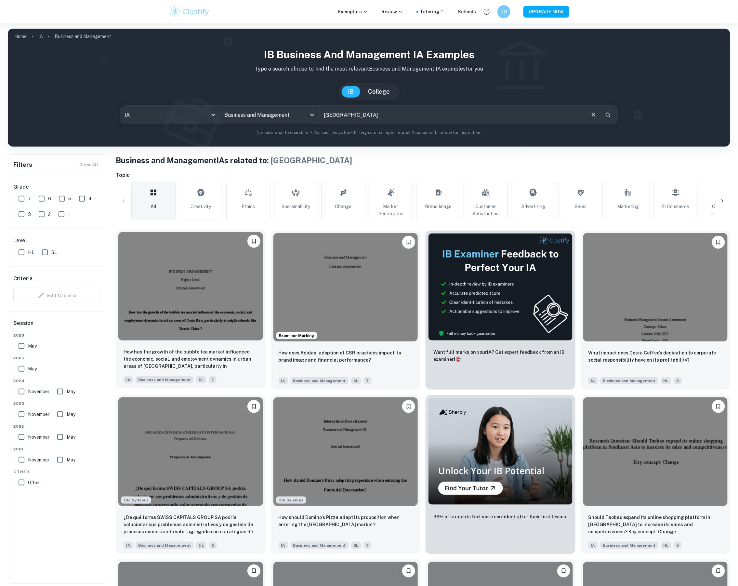
click at [205, 309] on img at bounding box center [190, 286] width 145 height 108
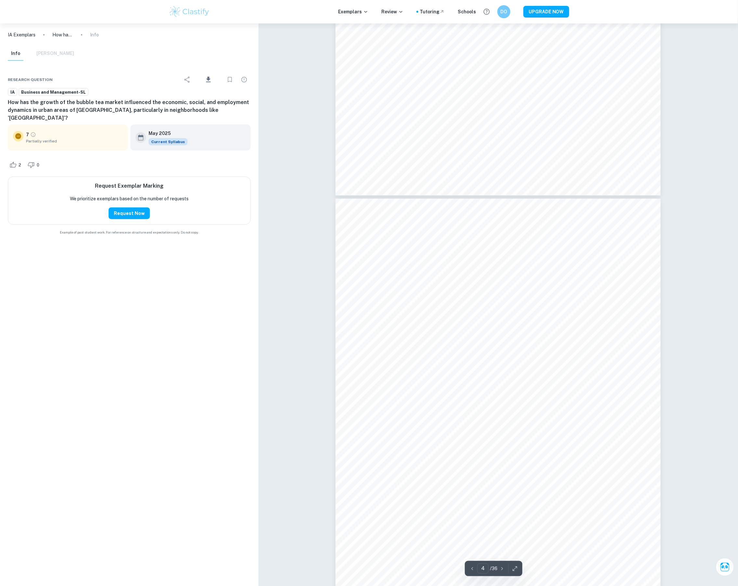
scroll to position [947, 0]
type input "3"
